Goal: Task Accomplishment & Management: Use online tool/utility

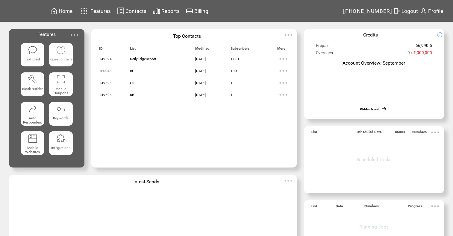
click at [169, 4] on td "Home Features Contacts Reports Billing" at bounding box center [196, 11] width 294 height 22
click at [169, 6] on td "Reports" at bounding box center [163, 11] width 33 height 12
click at [172, 13] on span "Reports" at bounding box center [170, 11] width 18 height 6
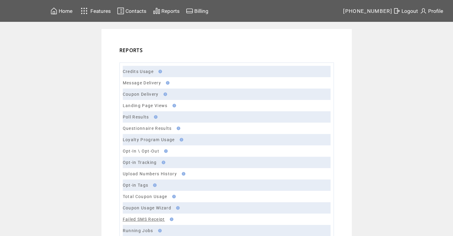
click at [152, 220] on link "Failed SMS Receipt" at bounding box center [144, 219] width 42 height 5
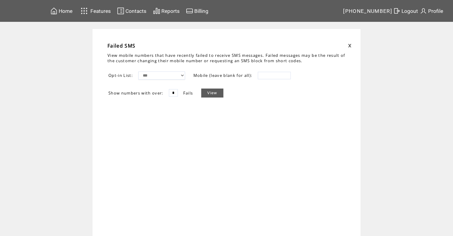
drag, startPoint x: 180, startPoint y: 95, endPoint x: 170, endPoint y: 90, distance: 10.4
click at [170, 90] on tr "Show numbers with over: * Fails View" at bounding box center [166, 93] width 116 height 10
type input "**"
click at [220, 92] on link "View" at bounding box center [212, 93] width 22 height 9
